Goal: Task Accomplishment & Management: Manage account settings

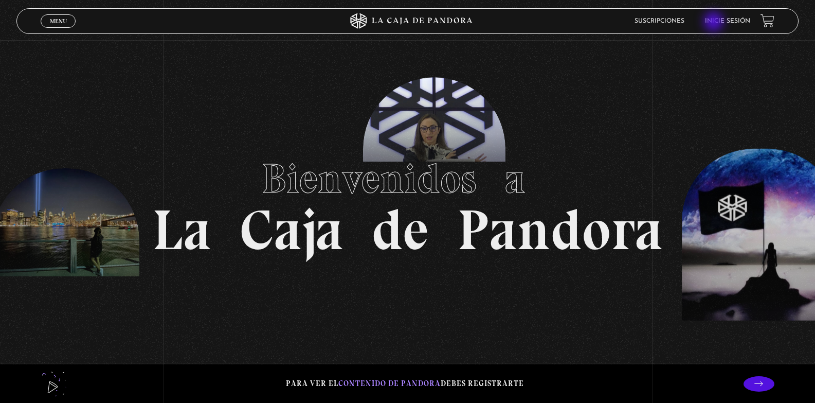
click at [715, 23] on link "Inicie sesión" at bounding box center [727, 21] width 45 height 6
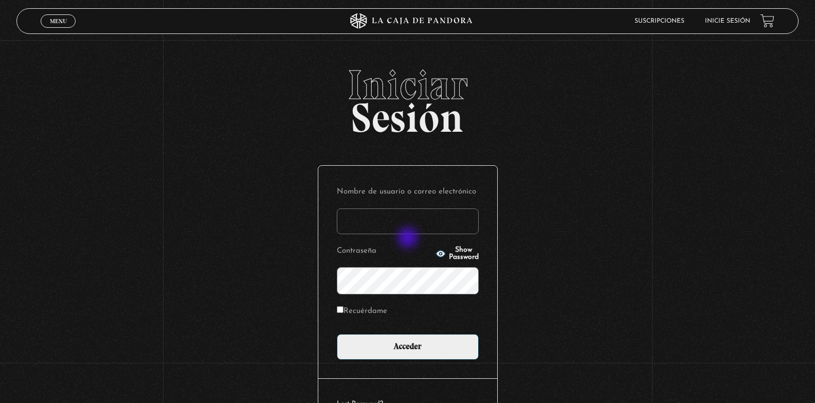
click at [409, 234] on input "Nombre de usuario o correo electrónico" at bounding box center [408, 221] width 142 height 26
type input "Chase"
click at [337, 334] on input "Acceder" at bounding box center [408, 347] width 142 height 26
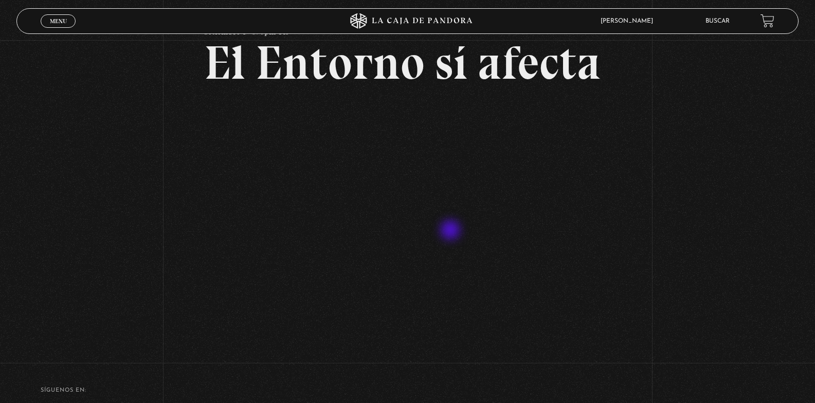
scroll to position [61, 0]
click at [701, 251] on div "Volver Setiembre 4 - 830pm CR El Entorno sí afecta" at bounding box center [407, 165] width 815 height 373
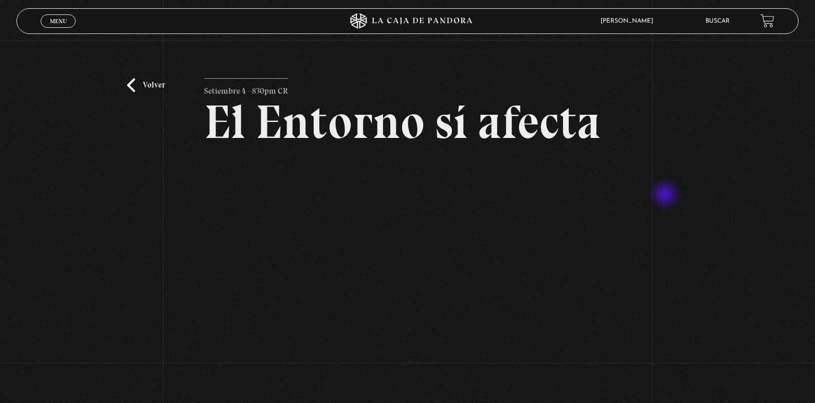
scroll to position [0, 0]
